Goal: Download file/media

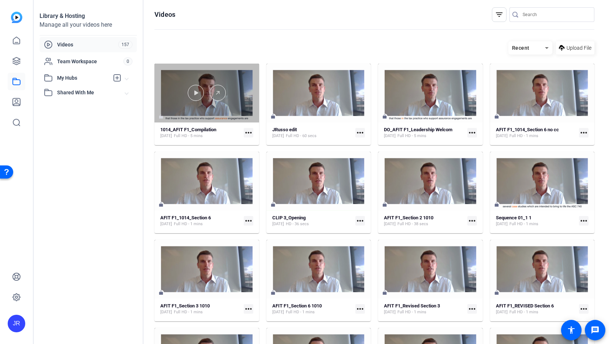
click at [224, 111] on div at bounding box center [206, 93] width 105 height 59
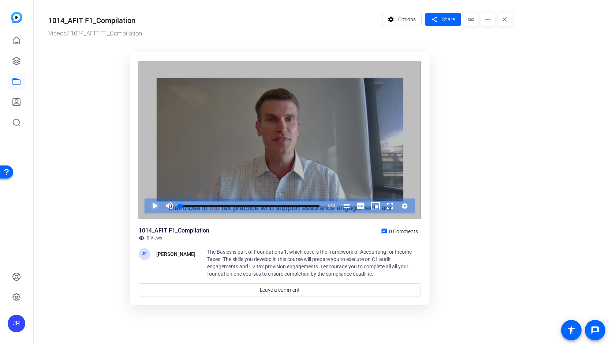
click at [147, 207] on span "Video Player" at bounding box center [147, 206] width 0 height 15
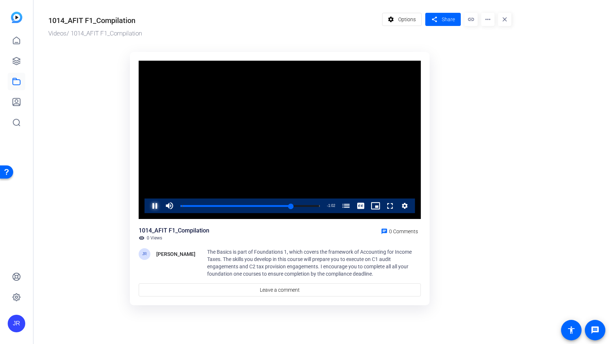
click at [147, 205] on span "Video Player" at bounding box center [147, 206] width 0 height 15
click at [20, 85] on icon at bounding box center [16, 81] width 9 height 9
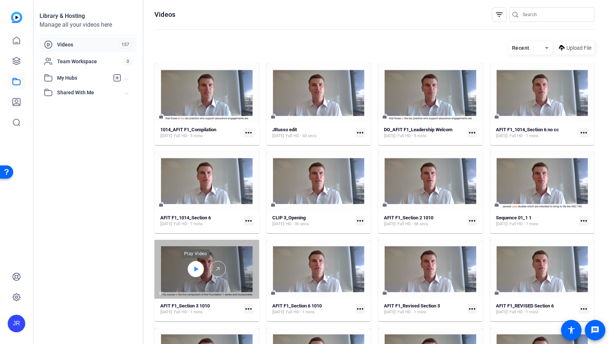
click at [199, 267] on div at bounding box center [196, 269] width 16 height 16
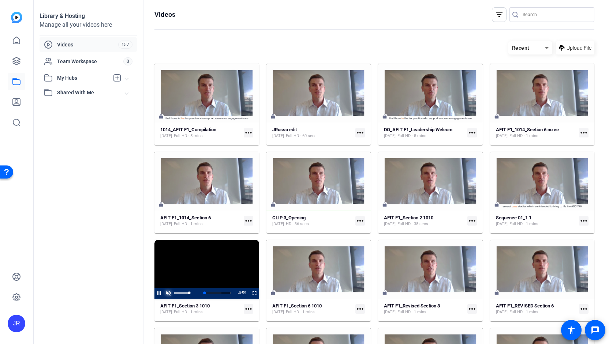
click at [169, 293] on span "Video Player" at bounding box center [168, 293] width 9 height 0
click at [154, 294] on span "Video Player" at bounding box center [154, 293] width 0 height 11
click at [245, 134] on mat-icon "more_horiz" at bounding box center [249, 133] width 10 height 10
click at [255, 141] on span "Edit in Creator" at bounding box center [263, 143] width 30 height 9
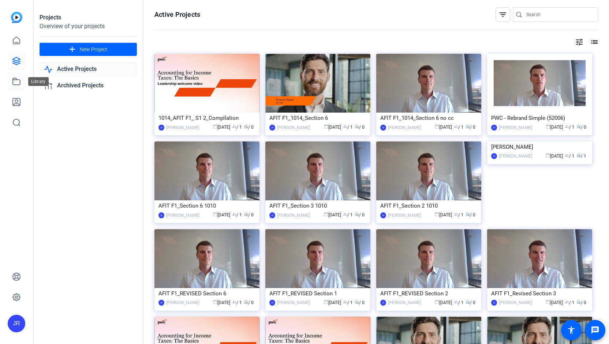
click at [19, 83] on icon at bounding box center [16, 81] width 9 height 9
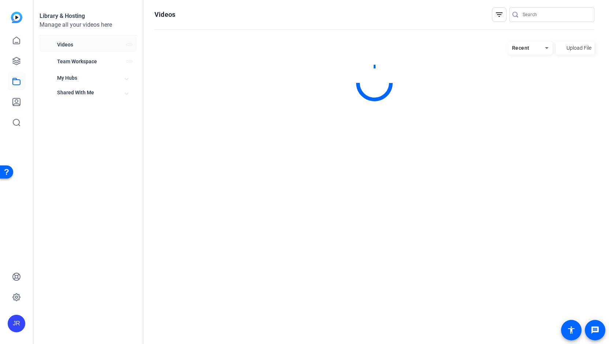
click at [19, 83] on icon at bounding box center [16, 81] width 9 height 9
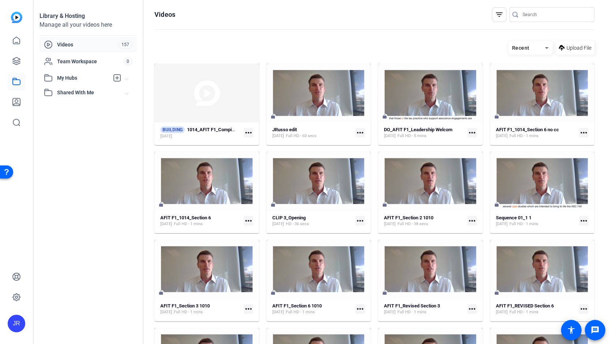
click at [357, 133] on mat-icon "more_horiz" at bounding box center [360, 133] width 10 height 10
click at [360, 163] on span "Download MP4" at bounding box center [375, 161] width 32 height 9
click at [581, 132] on mat-icon "more_horiz" at bounding box center [584, 133] width 10 height 10
click at [565, 167] on span "Download MP4" at bounding box center [563, 171] width 32 height 9
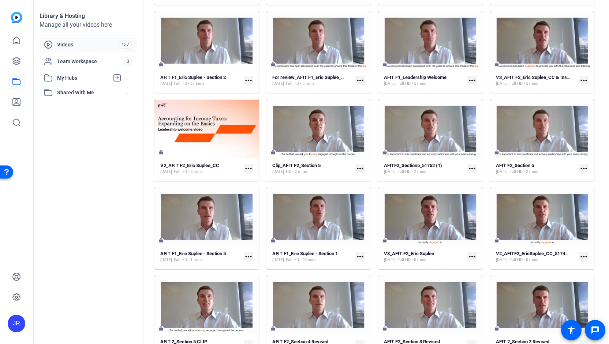
scroll to position [409, 0]
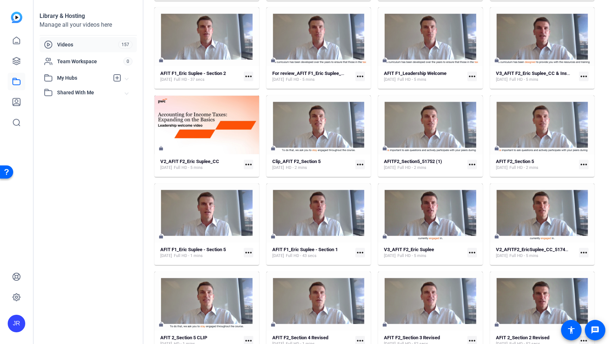
click at [246, 254] on mat-icon "more_horiz" at bounding box center [249, 253] width 10 height 10
click at [255, 293] on span "Download MP4" at bounding box center [264, 291] width 32 height 9
click at [18, 87] on link at bounding box center [17, 82] width 18 height 18
click at [18, 84] on icon at bounding box center [16, 81] width 9 height 9
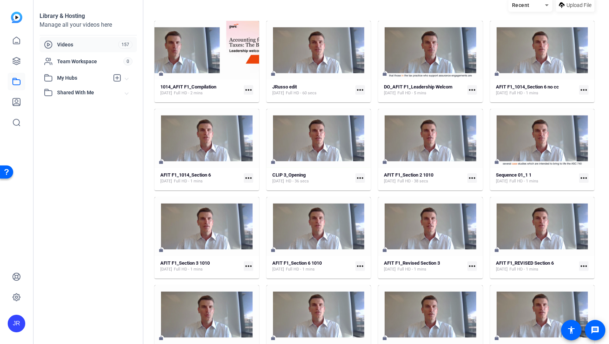
scroll to position [44, 0]
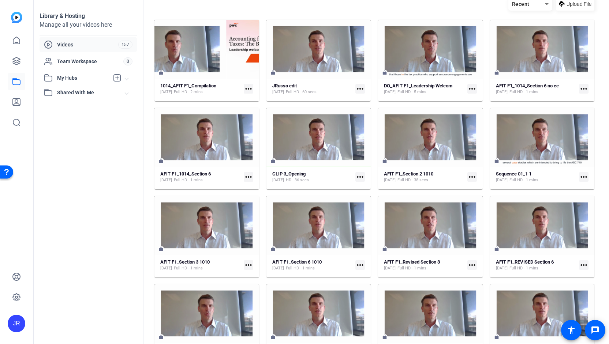
click at [470, 175] on mat-icon "more_horiz" at bounding box center [472, 177] width 10 height 10
click at [474, 214] on span "Download MP4" at bounding box center [486, 215] width 32 height 9
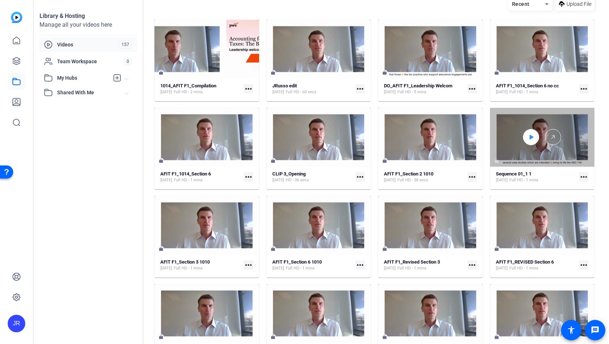
click at [530, 138] on icon at bounding box center [532, 137] width 4 height 5
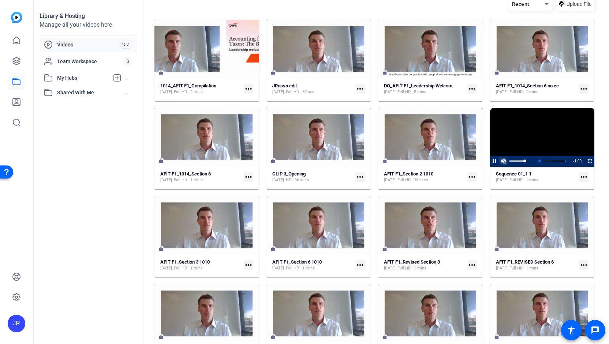
click at [504, 161] on span "Video Player" at bounding box center [503, 161] width 9 height 0
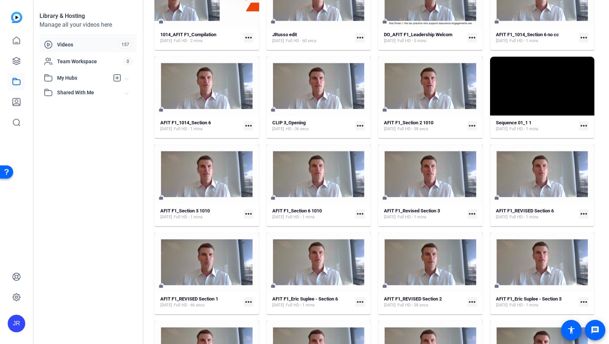
scroll to position [98, 0]
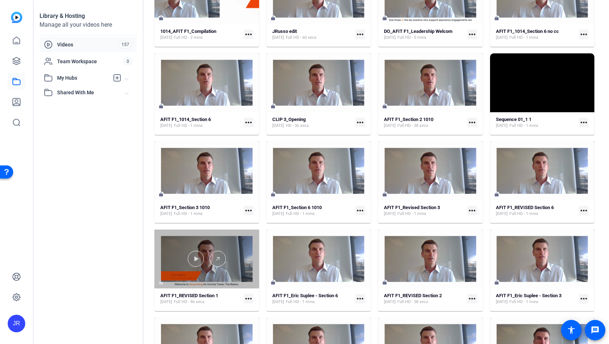
click at [185, 273] on div at bounding box center [206, 259] width 105 height 59
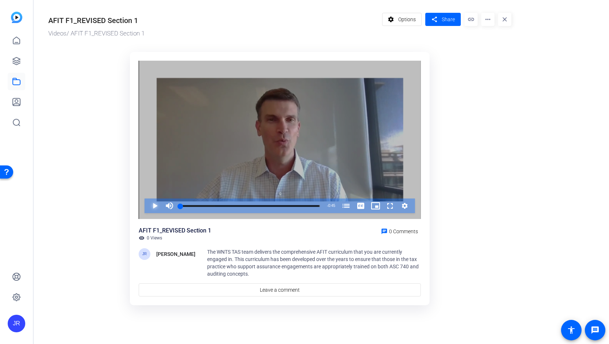
click at [147, 206] on span "Video Player" at bounding box center [147, 206] width 0 height 15
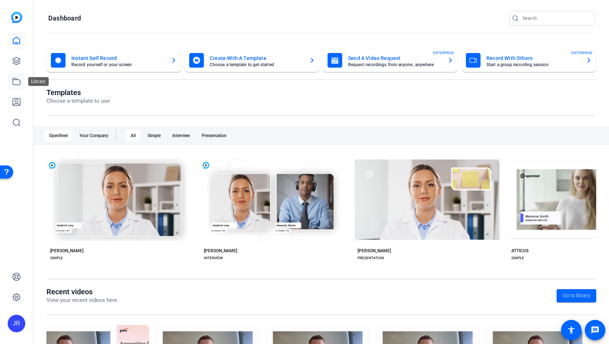
click at [8, 85] on link at bounding box center [17, 82] width 18 height 18
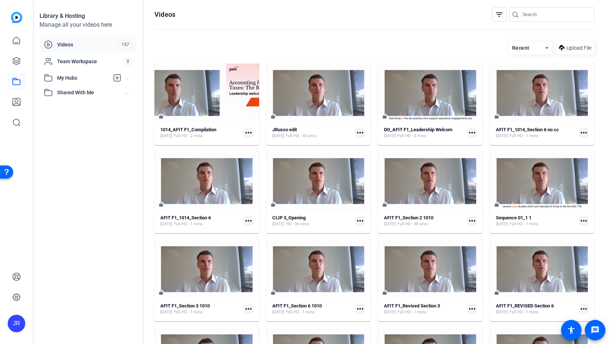
click at [249, 132] on mat-icon "more_horiz" at bounding box center [249, 133] width 10 height 10
click at [187, 140] on div at bounding box center [304, 172] width 609 height 344
click at [247, 135] on mat-icon "more_horiz" at bounding box center [249, 133] width 10 height 10
click at [262, 151] on span "Download" at bounding box center [263, 152] width 30 height 9
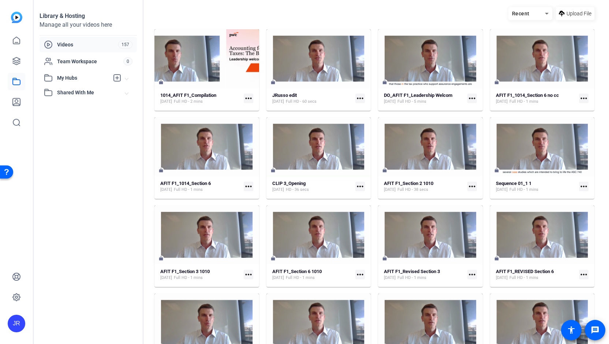
scroll to position [35, 0]
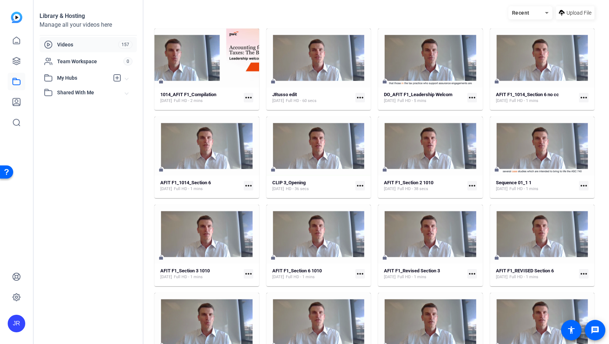
drag, startPoint x: 607, startPoint y: 87, endPoint x: 608, endPoint y: 94, distance: 6.7
click at [608, 94] on div "Library & Hosting Manage all your videos here Videos 157 Team Workspace 0 My Hu…" at bounding box center [321, 172] width 575 height 344
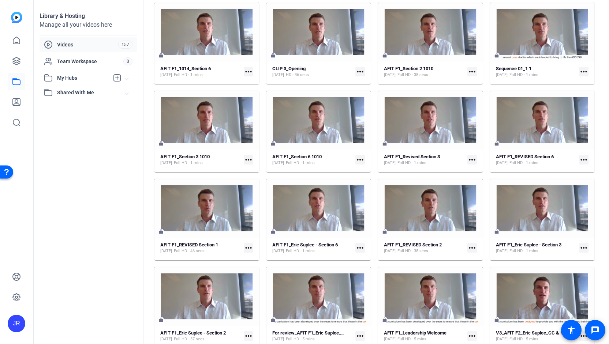
scroll to position [150, 0]
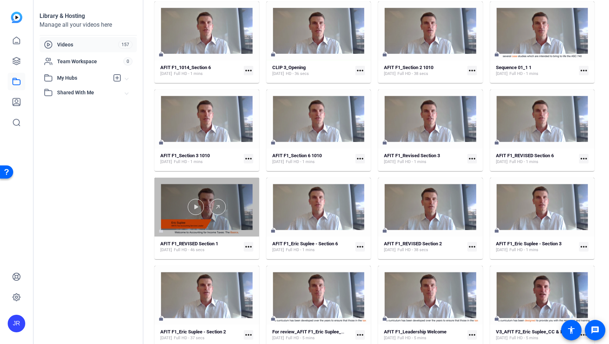
click at [203, 220] on div at bounding box center [206, 207] width 105 height 59
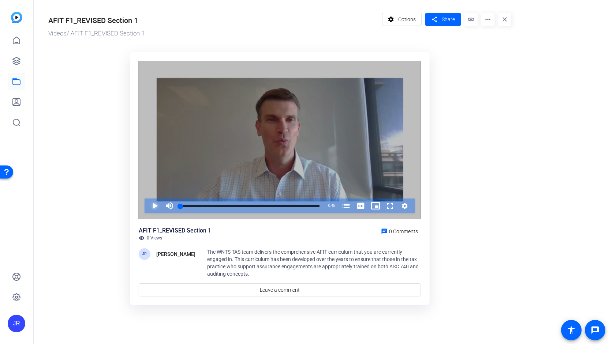
click at [147, 207] on span "Video Player" at bounding box center [147, 206] width 0 height 15
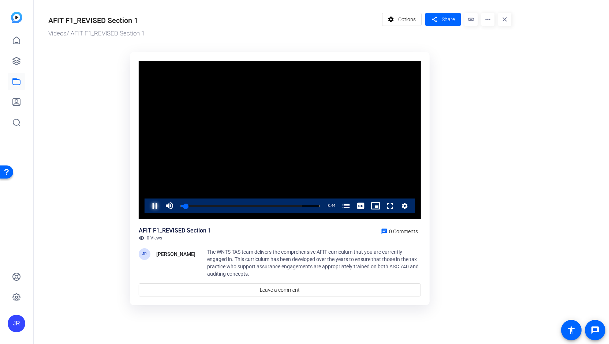
click at [147, 207] on span "Video Player" at bounding box center [147, 206] width 0 height 15
click at [490, 19] on mat-icon "more_horiz" at bounding box center [487, 19] width 13 height 13
click at [499, 76] on span "Download MP4" at bounding box center [503, 78] width 32 height 9
click at [17, 79] on icon at bounding box center [16, 81] width 9 height 9
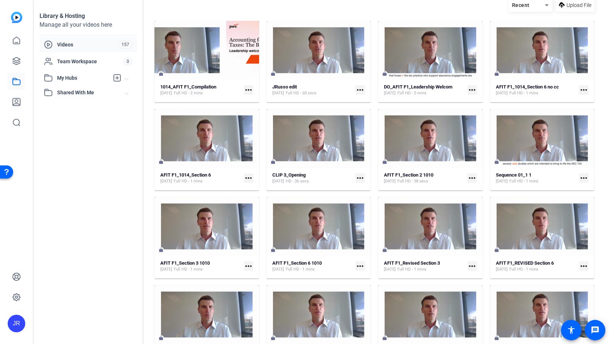
scroll to position [2, 0]
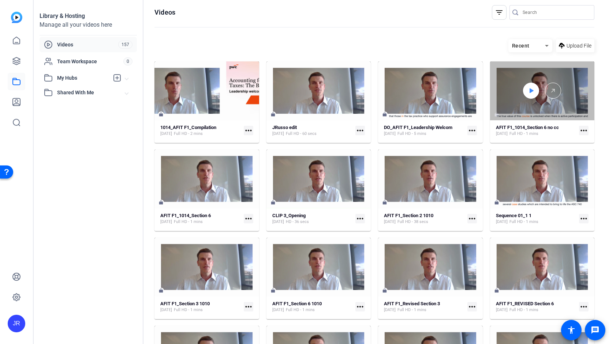
click at [531, 92] on div at bounding box center [531, 91] width 16 height 16
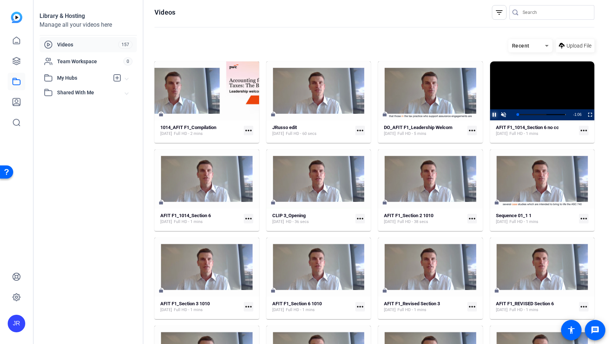
click at [490, 113] on span "Video Player" at bounding box center [490, 114] width 0 height 11
click at [582, 130] on mat-icon "more_horiz" at bounding box center [584, 131] width 10 height 10
click at [564, 168] on span "Download MP4" at bounding box center [563, 168] width 32 height 9
click at [555, 132] on div "Oct 14, 2025 Full HD - 1 mins" at bounding box center [527, 134] width 63 height 6
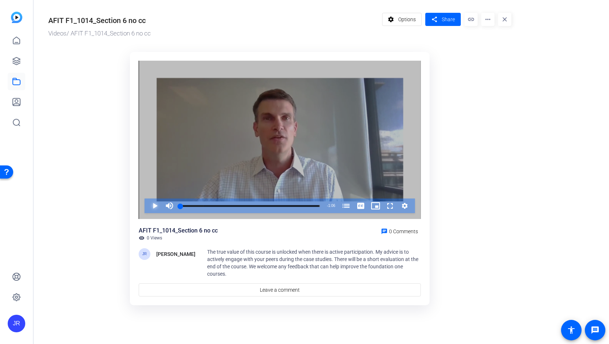
click at [147, 206] on span "Video Player" at bounding box center [147, 206] width 0 height 15
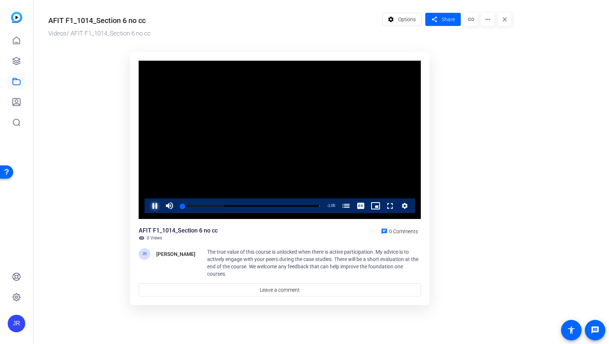
click at [147, 206] on span "Video Player" at bounding box center [147, 206] width 0 height 15
click at [490, 18] on mat-icon "more_horiz" at bounding box center [487, 19] width 13 height 13
click at [500, 78] on span "Download MP4" at bounding box center [503, 78] width 32 height 9
click at [16, 62] on icon at bounding box center [16, 60] width 7 height 7
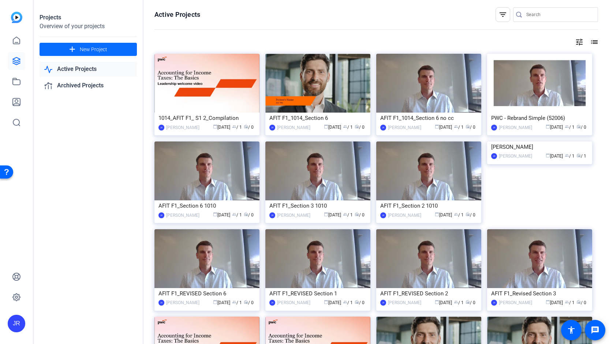
click at [81, 53] on span "New Project" at bounding box center [93, 50] width 27 height 8
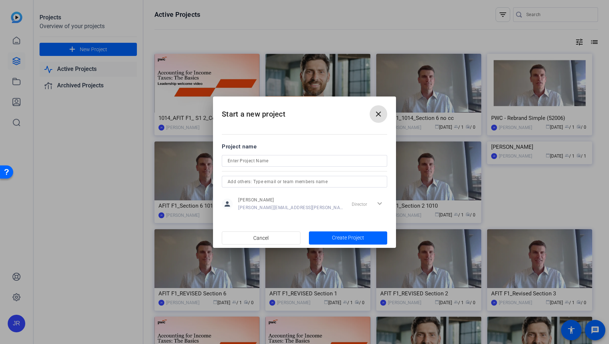
click at [251, 164] on input at bounding box center [305, 161] width 154 height 9
type input "CLIP_AFIT F!_1014 Compilation"
click at [321, 180] on input "text" at bounding box center [305, 181] width 154 height 9
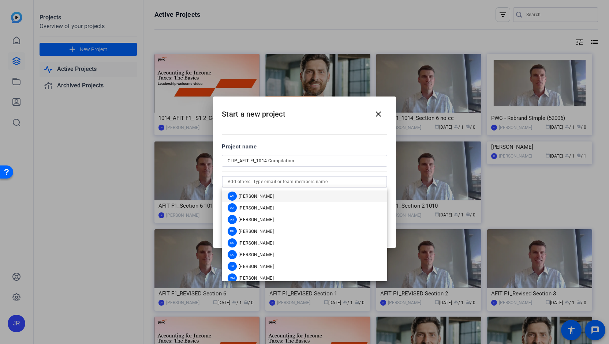
click at [314, 161] on input "CLIP_AFIT F!_1014 Compilation" at bounding box center [305, 161] width 154 height 9
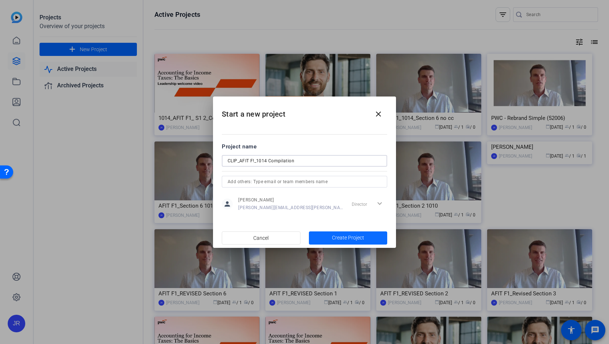
click at [329, 238] on span "button" at bounding box center [348, 238] width 79 height 18
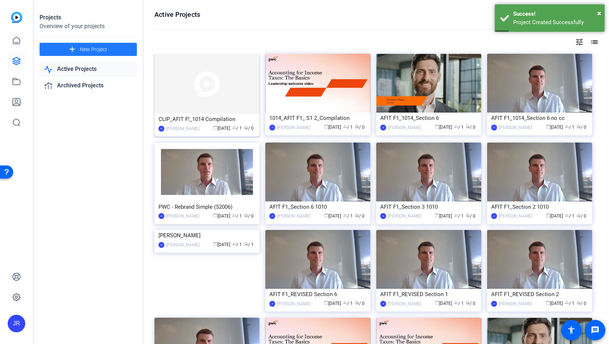
click at [199, 120] on div "CLIP_AFIT F!_1014 Compilation" at bounding box center [206, 119] width 97 height 11
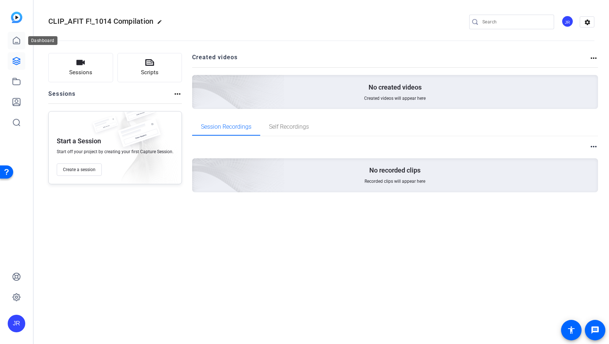
click at [20, 43] on icon at bounding box center [16, 40] width 9 height 9
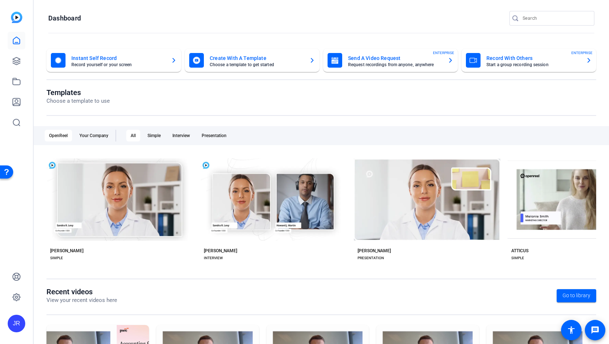
click at [246, 59] on mat-card-title "Create With A Template" at bounding box center [257, 58] width 94 height 9
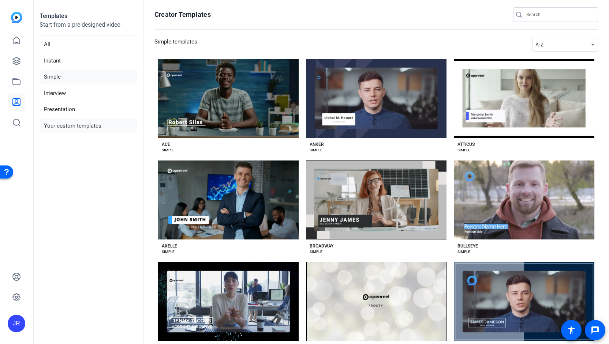
click at [94, 123] on li "Your custom templates" at bounding box center [88, 126] width 97 height 15
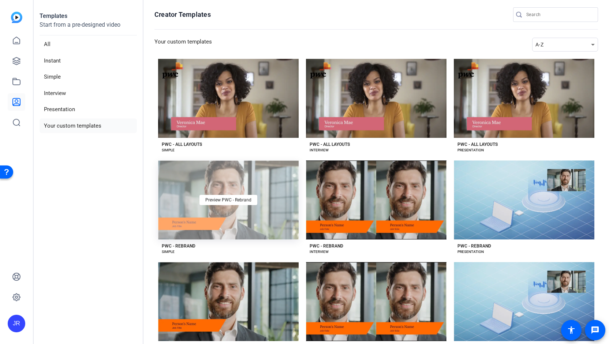
click at [217, 221] on div "Preview PWC - Rebrand" at bounding box center [228, 200] width 141 height 79
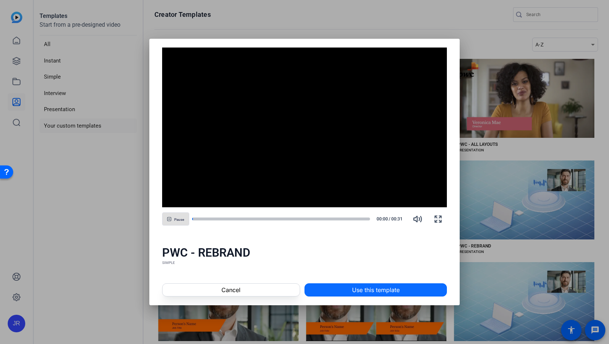
click at [370, 294] on span "Use this template" at bounding box center [376, 290] width 48 height 9
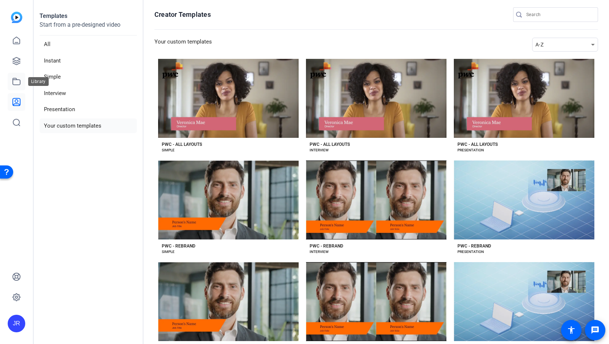
click at [16, 87] on link at bounding box center [17, 82] width 18 height 18
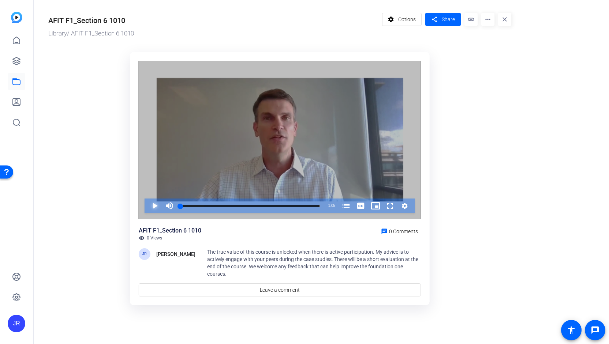
click at [147, 206] on span "Video Player" at bounding box center [147, 206] width 0 height 15
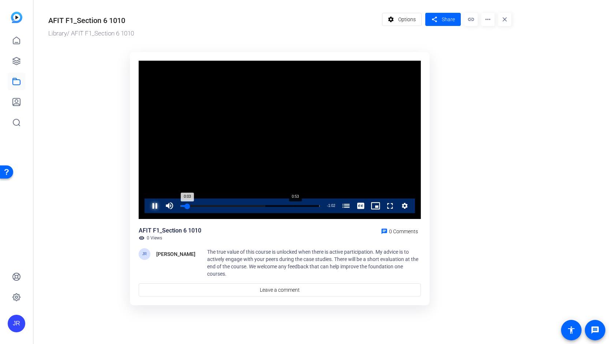
click at [295, 208] on div "Progress Bar" at bounding box center [249, 211] width 139 height 6
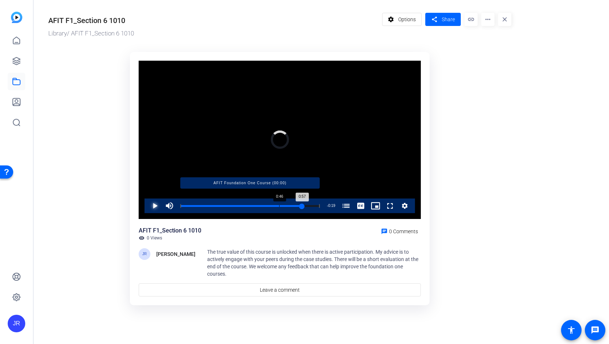
click at [279, 207] on div "Progress Bar" at bounding box center [249, 206] width 139 height 4
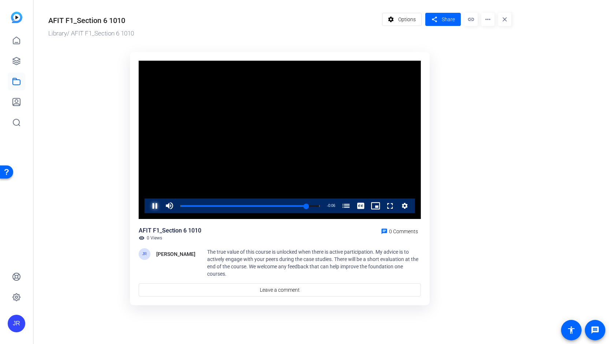
click at [147, 207] on span "Video Player" at bounding box center [147, 206] width 0 height 15
click at [488, 20] on mat-icon "more_horiz" at bounding box center [487, 19] width 13 height 13
click at [492, 41] on span "Edit in Creator" at bounding box center [503, 41] width 32 height 9
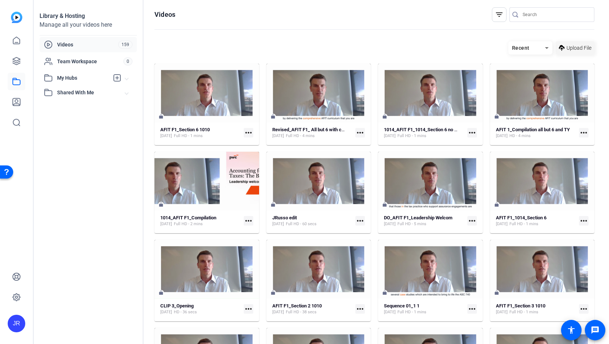
click at [570, 45] on span "Upload File" at bounding box center [578, 48] width 25 height 8
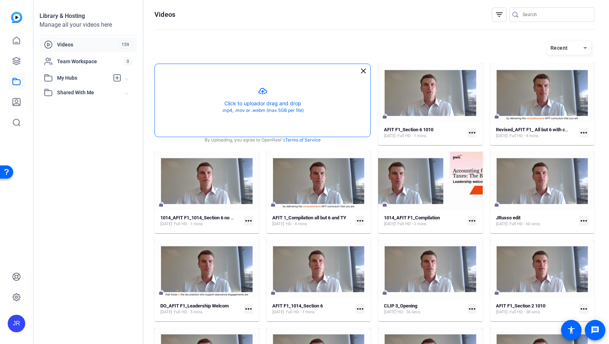
click at [265, 92] on button "button" at bounding box center [263, 100] width 216 height 73
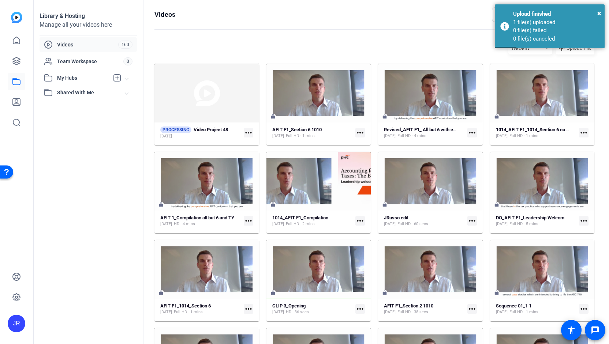
click at [474, 132] on mat-card-content "Revised_AFIT F1_ All but 6 with captions Compilation [DATE] Full HD - 4 mins mo…" at bounding box center [430, 136] width 105 height 19
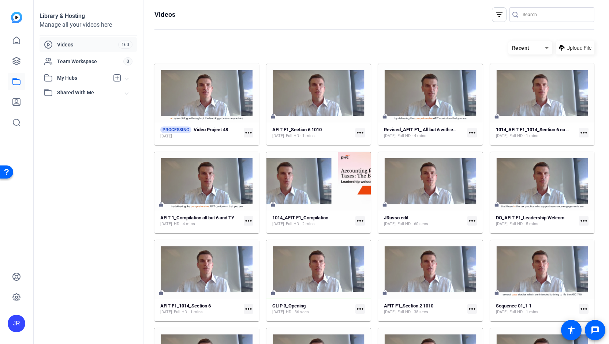
click at [471, 132] on mat-icon "more_horiz" at bounding box center [472, 133] width 10 height 10
click at [475, 142] on span "Edit in Creator" at bounding box center [485, 143] width 30 height 9
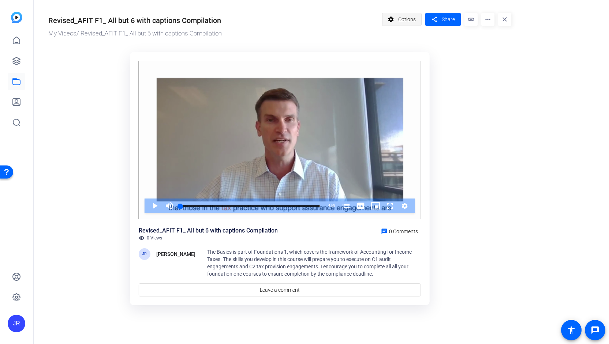
click at [406, 19] on span "Options" at bounding box center [407, 19] width 18 height 14
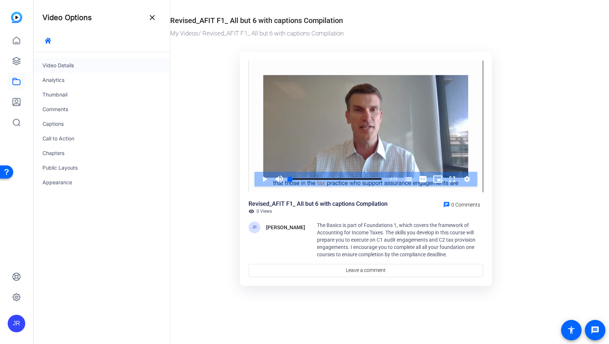
click at [70, 66] on div "Video Details" at bounding box center [102, 65] width 136 height 15
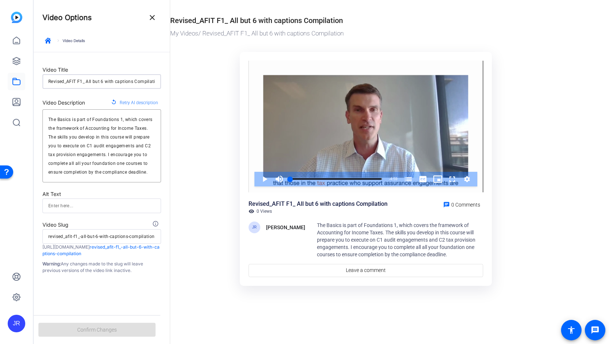
scroll to position [0, 3]
drag, startPoint x: 87, startPoint y: 81, endPoint x: 130, endPoint y: 79, distance: 43.6
click at [130, 79] on input "Revised_AFIT F1_ All but 6 with captions Compilation" at bounding box center [101, 81] width 107 height 9
type input "Revised_AFIT F1_ Compilation"
type input "revised_afit-f1_-compilation"
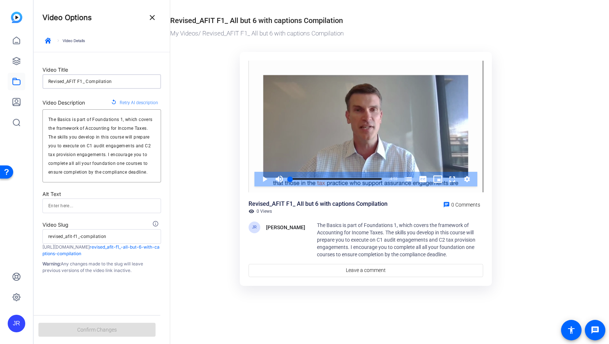
scroll to position [0, 0]
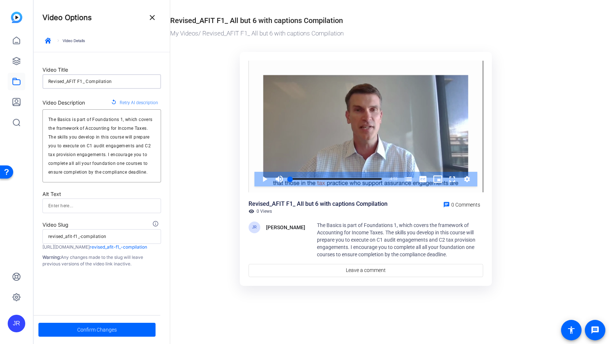
type input "Revised_AFIT F1_Compilation"
type input "revised_afit-f1_compilation"
click at [130, 79] on input "Revised_AFIT F1_Compilation" at bounding box center [101, 81] width 107 height 9
type input "Revised_AFIT F1_Compilation"
click at [110, 329] on span "Confirm Changes" at bounding box center [97, 330] width 40 height 14
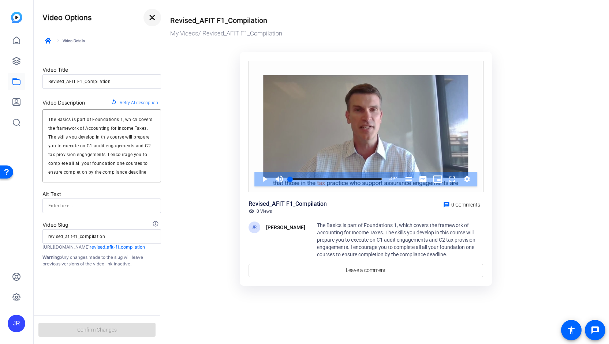
click at [152, 17] on mat-icon "close" at bounding box center [152, 17] width 9 height 9
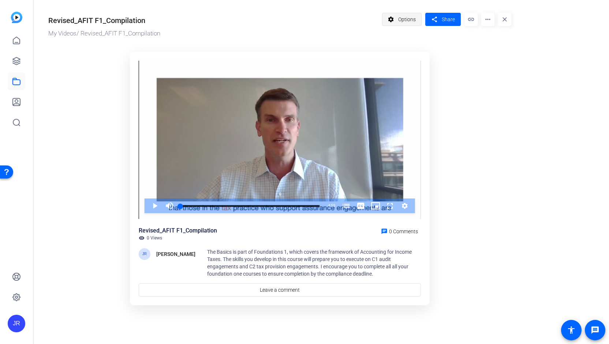
click at [406, 21] on span "Options" at bounding box center [407, 19] width 18 height 14
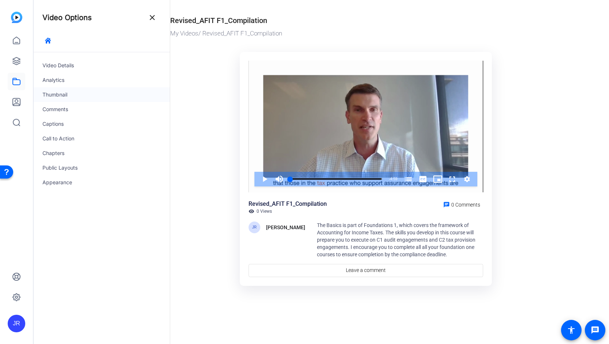
click at [63, 93] on div "Thumbnail" at bounding box center [102, 94] width 136 height 15
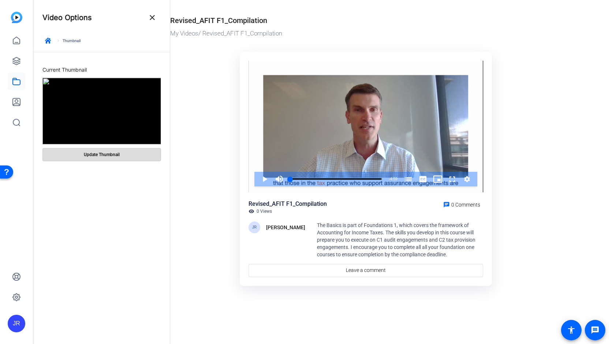
click at [105, 153] on span "Update Thumbnail" at bounding box center [102, 155] width 36 height 6
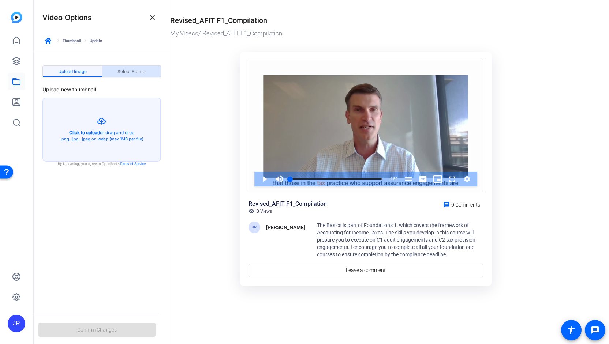
click at [132, 72] on span "Select Frame" at bounding box center [131, 72] width 28 height 4
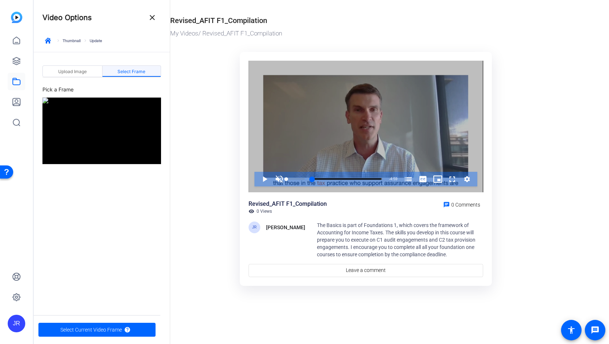
drag, startPoint x: 306, startPoint y: 178, endPoint x: 278, endPoint y: 179, distance: 28.2
click at [278, 179] on div "Unmute 0%" at bounding box center [290, 179] width 37 height 15
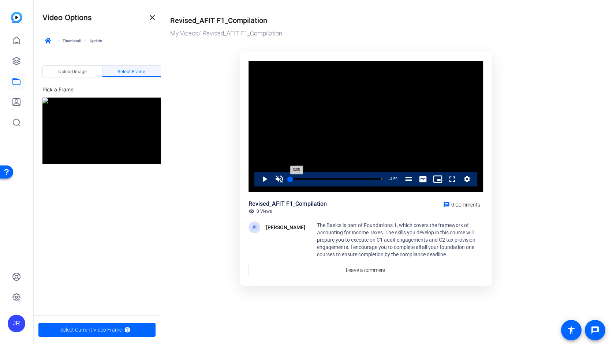
drag, startPoint x: 292, startPoint y: 180, endPoint x: 288, endPoint y: 180, distance: 4.0
click at [290, 180] on div "0:00" at bounding box center [290, 179] width 0 height 2
click at [82, 333] on span "Select Current Video Frame" at bounding box center [90, 330] width 61 height 14
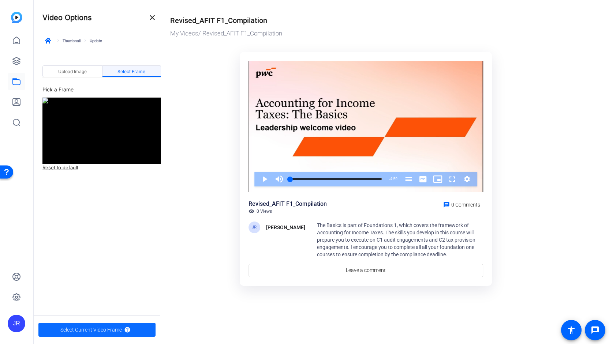
click at [82, 333] on span "Select Current Video Frame" at bounding box center [90, 330] width 61 height 14
click at [85, 330] on span "Select Current Video Frame" at bounding box center [90, 330] width 61 height 14
click at [154, 16] on mat-icon "close" at bounding box center [152, 17] width 9 height 9
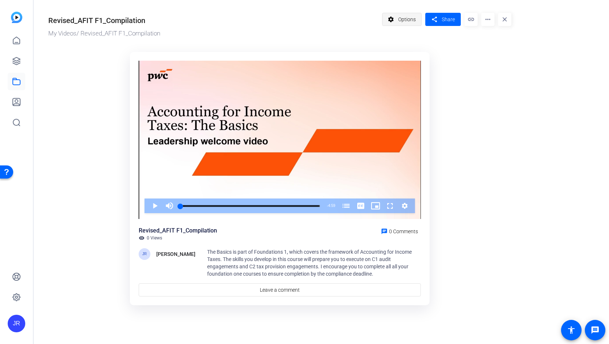
click at [408, 22] on span "Options" at bounding box center [407, 19] width 18 height 14
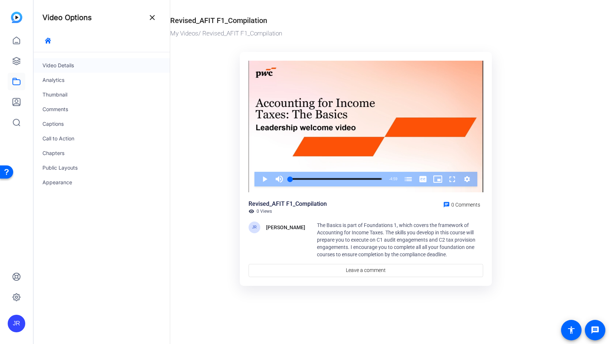
click at [62, 68] on div "Video Details" at bounding box center [102, 65] width 136 height 15
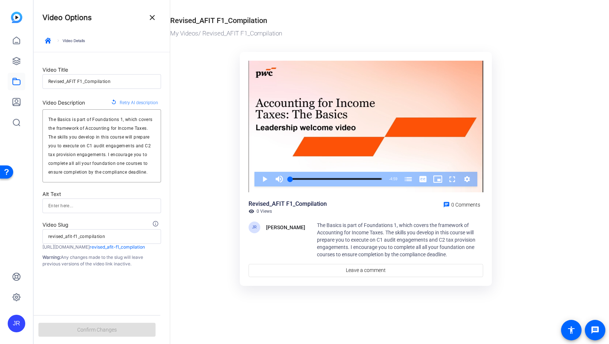
click at [113, 78] on input "Revised_AFIT F1_Compilation" at bounding box center [101, 81] width 107 height 9
type input "Revised_AFIT F1_Compilation_"
type input "revised_afit-f1_compilation_"
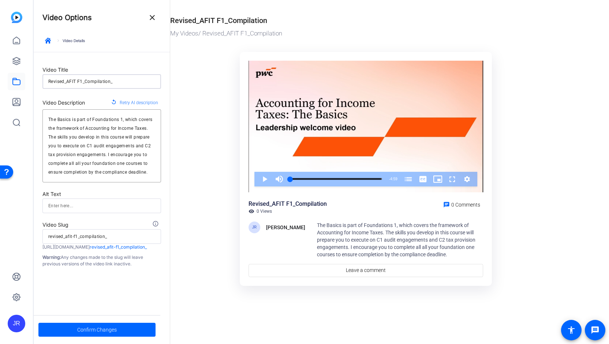
type input "Revised_AFIT F1_Compilation_1"
type input "revised_afit-f1_compilation_1"
type input "Revised_AFIT F1_Compilation_10"
type input "revised_afit-f1_compilation_10"
type input "Revised_AFIT F1_Compilation_101"
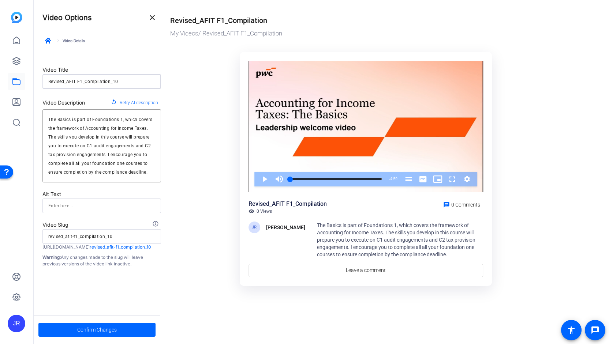
type input "revised_afit-f1_compilation_101"
type input "Revised_AFIT F1_Compilation_1014"
type input "revised_afit-f1_compilation_1014"
type input "Revised_AFIT F1_Compilation_1014"
click at [116, 327] on span "Confirm Changes" at bounding box center [97, 330] width 40 height 14
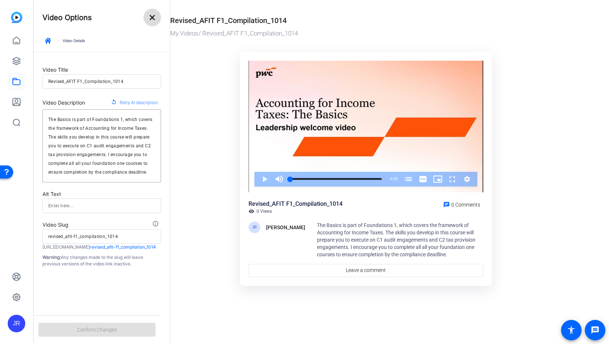
click at [153, 20] on mat-icon "close" at bounding box center [152, 17] width 9 height 9
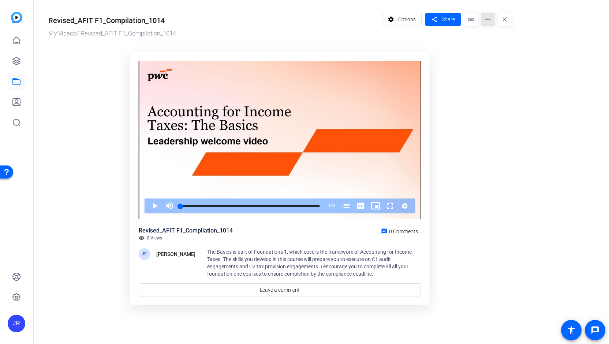
click at [489, 21] on mat-icon "more_horiz" at bounding box center [487, 19] width 13 height 13
click at [495, 63] on span "Download" at bounding box center [502, 60] width 30 height 9
click at [490, 21] on mat-icon "more_horiz" at bounding box center [487, 19] width 13 height 13
click at [17, 86] on div at bounding box center [304, 172] width 609 height 344
click at [17, 86] on link at bounding box center [17, 82] width 18 height 18
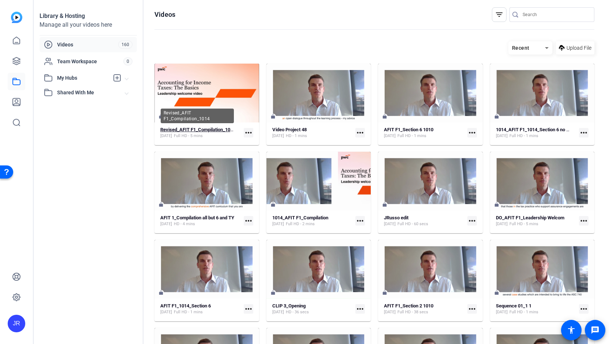
click at [176, 131] on strong "Revised_AFIT F1_Compilation_1014" at bounding box center [197, 129] width 75 height 5
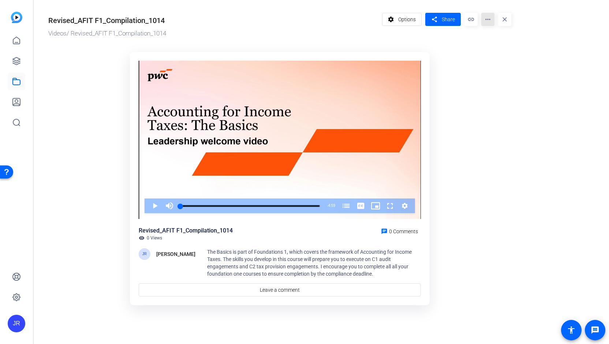
click at [490, 19] on mat-icon "more_horiz" at bounding box center [487, 19] width 13 height 13
click at [497, 61] on span "Download" at bounding box center [502, 60] width 30 height 9
